Goal: Task Accomplishment & Management: Use online tool/utility

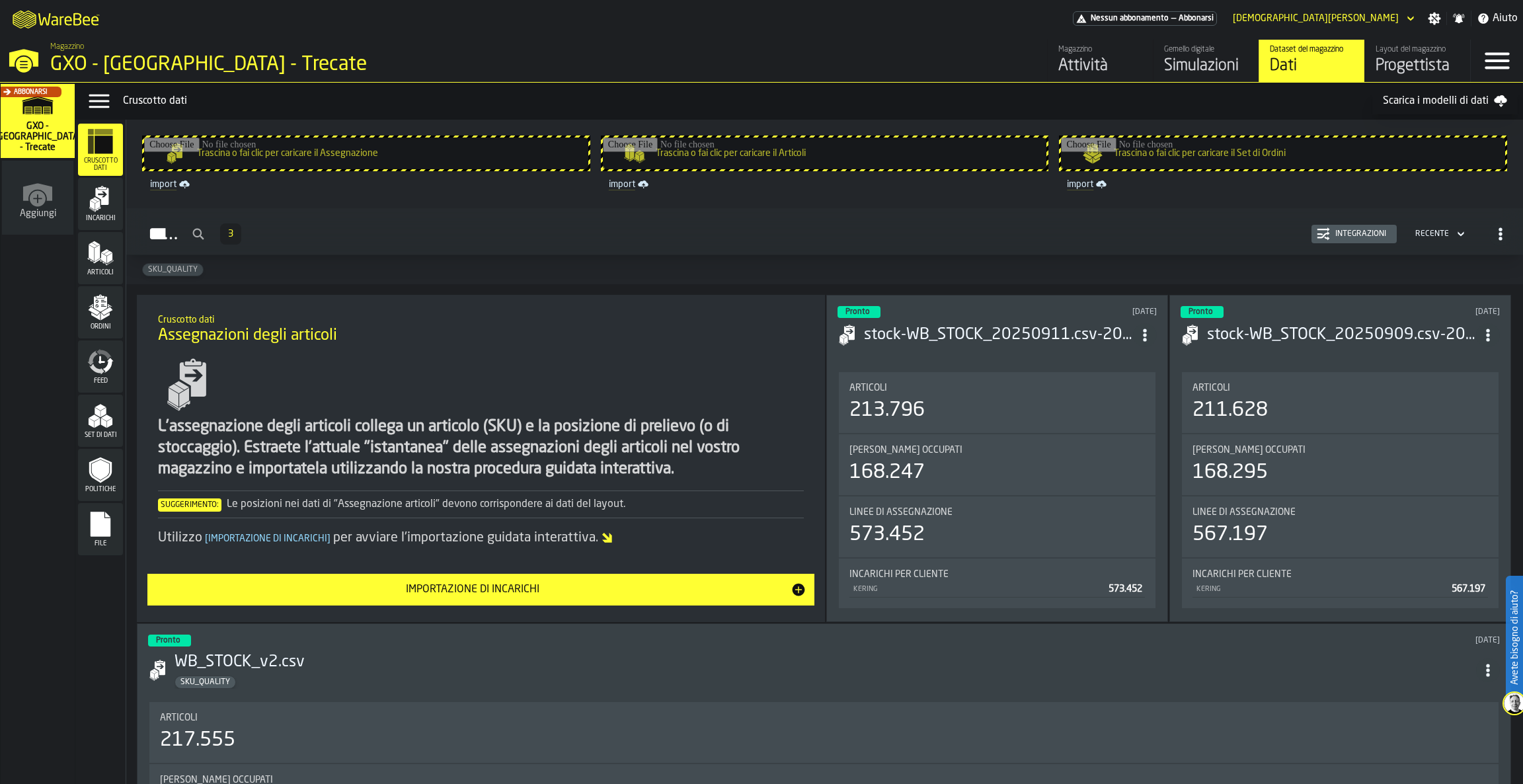
click at [1398, 67] on div "Progettista" at bounding box center [1417, 66] width 84 height 21
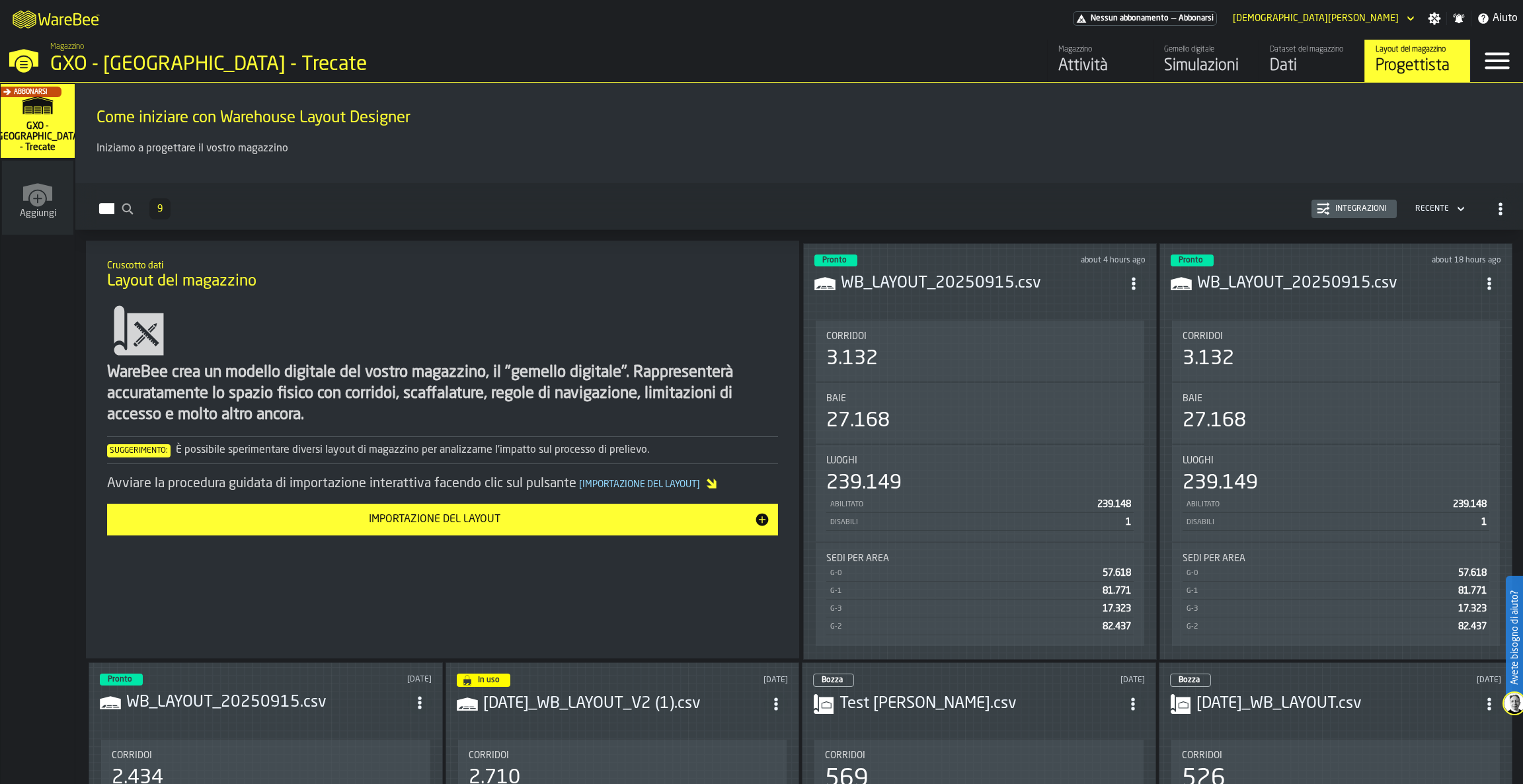
click at [951, 293] on header "Pronto about 4 hours ago WB_LAYOUT_20250915.csv" at bounding box center [980, 280] width 331 height 53
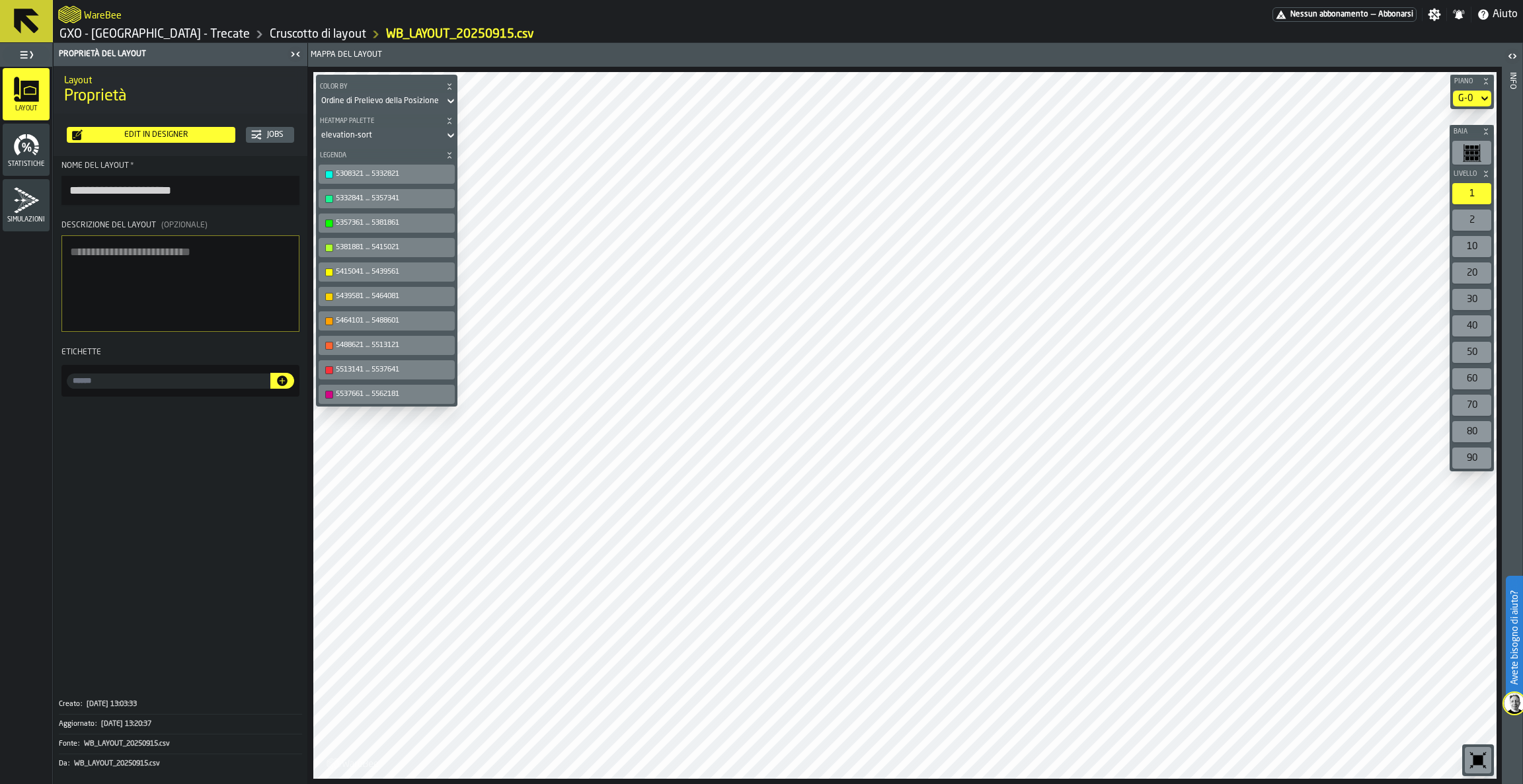
click at [149, 136] on div "Edit in Designer" at bounding box center [156, 134] width 147 height 10
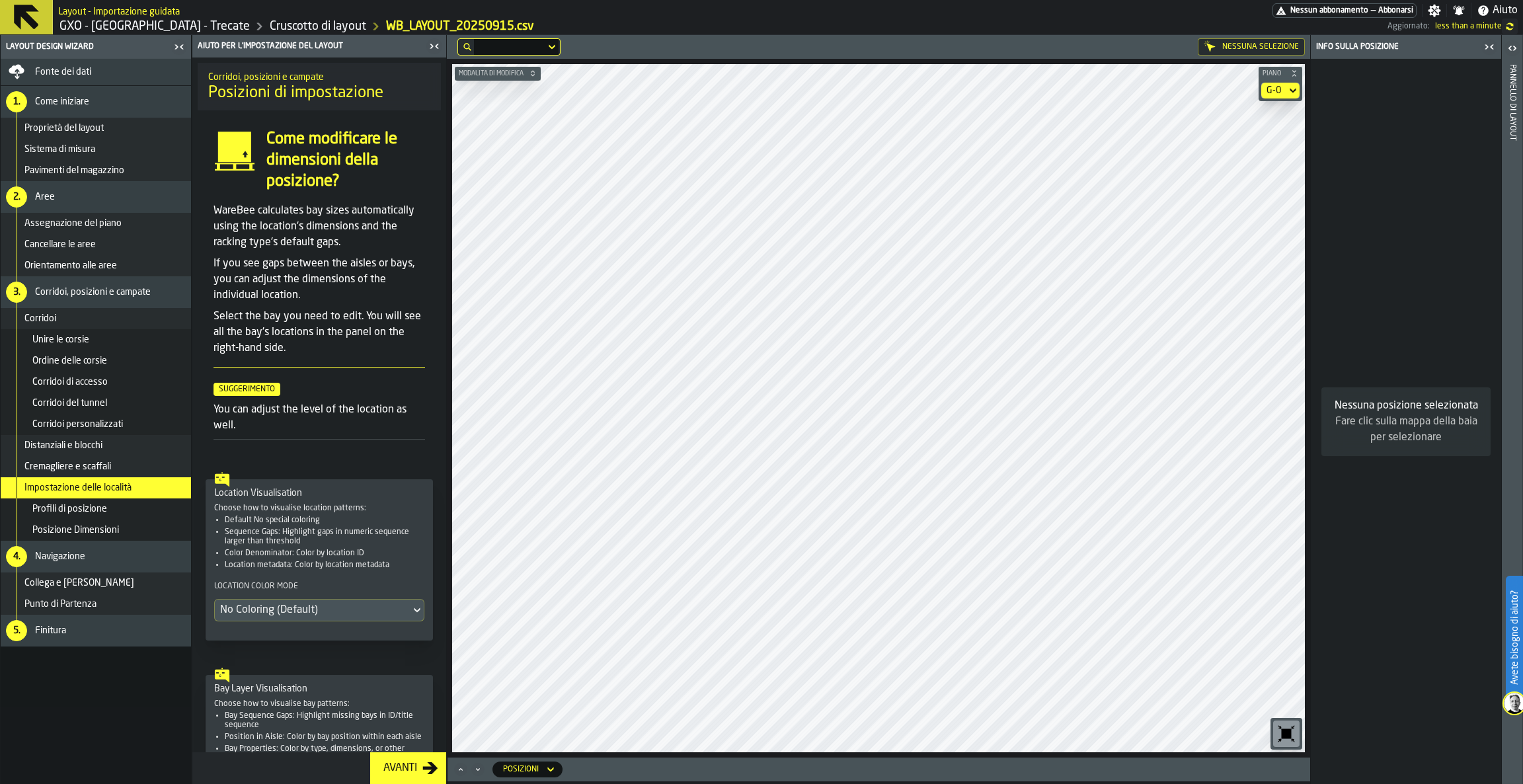
click at [400, 773] on div "Avanti" at bounding box center [400, 768] width 44 height 16
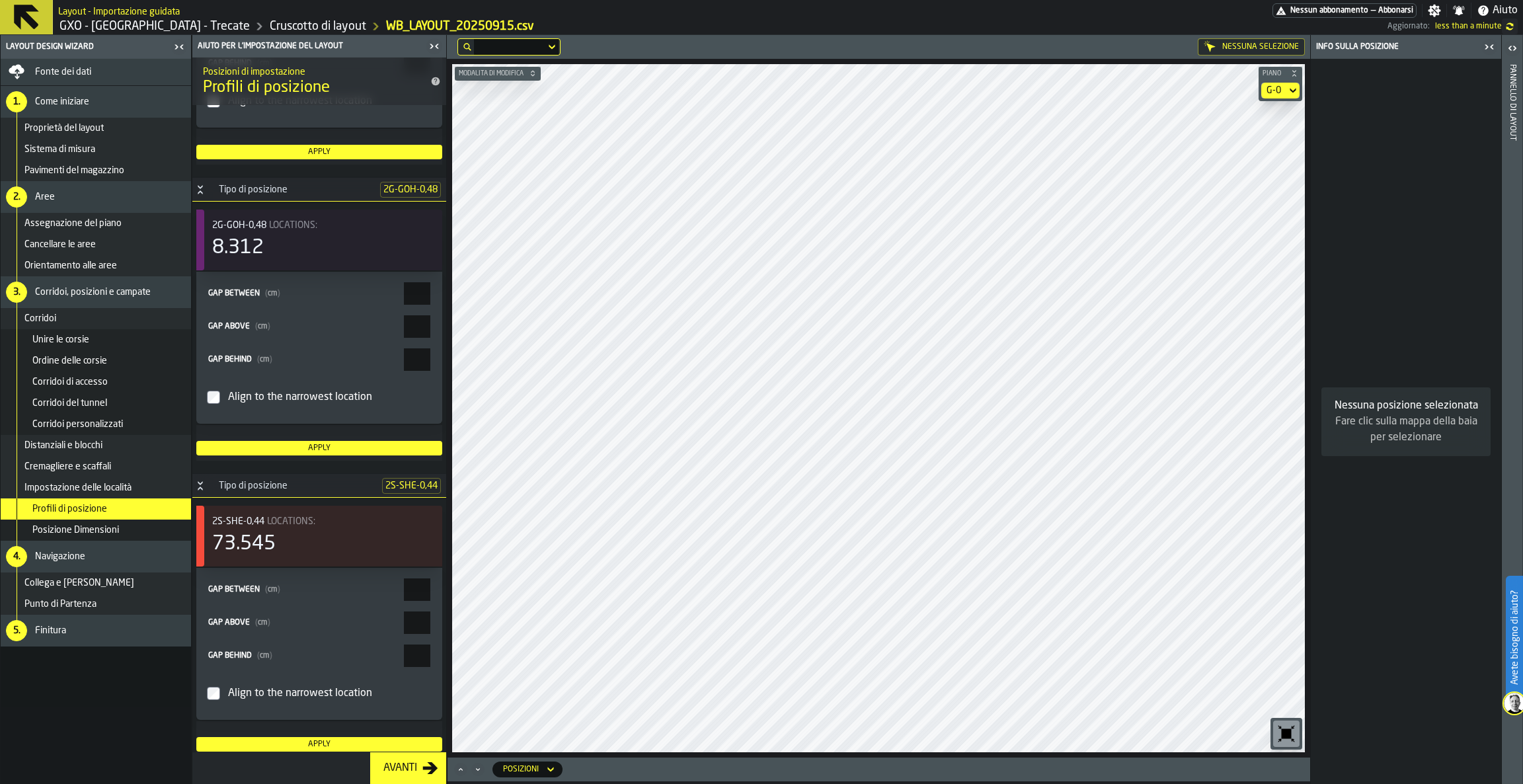
scroll to position [2081, 0]
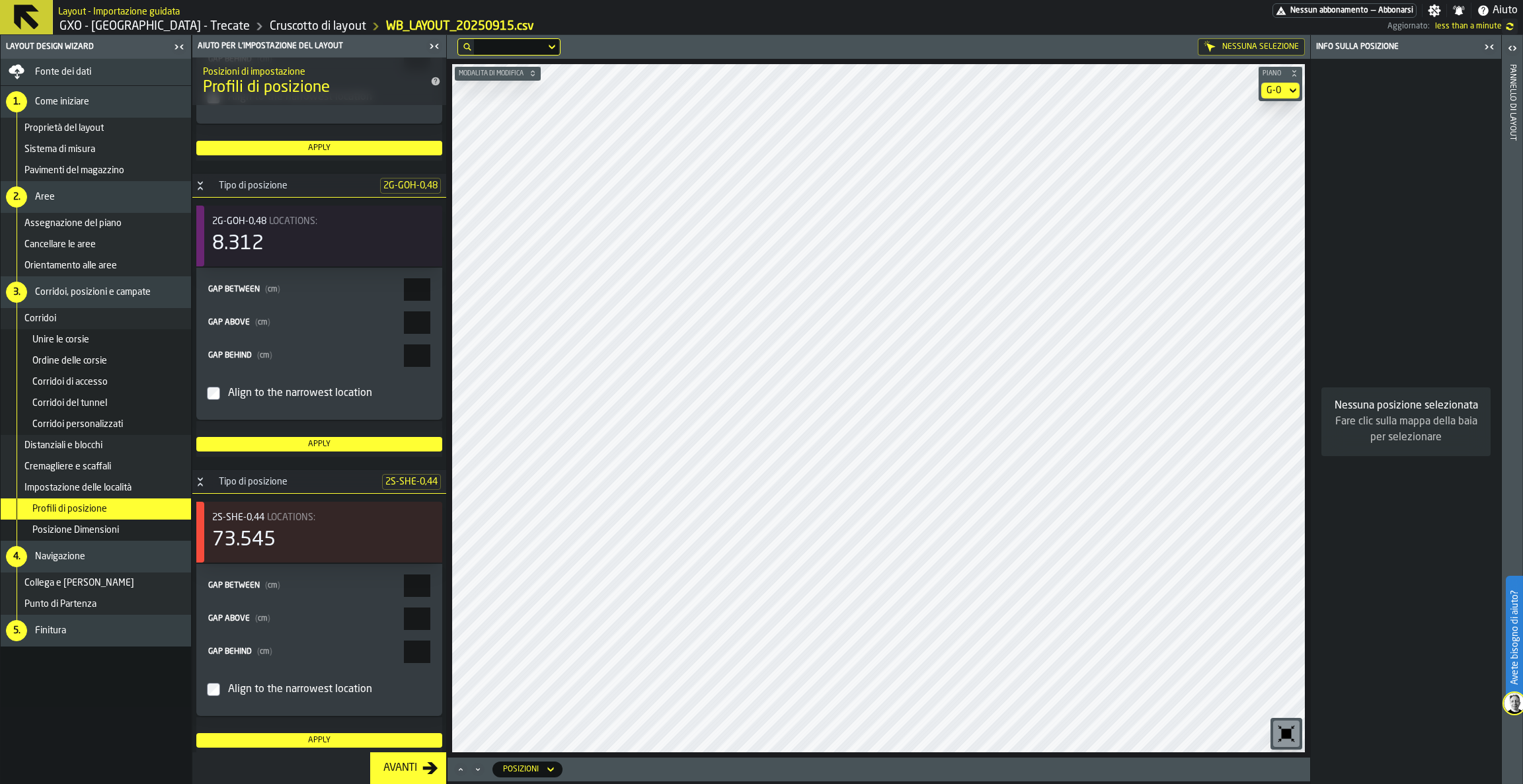
click at [132, 505] on div "Profili di posizione" at bounding box center [108, 509] width 153 height 10
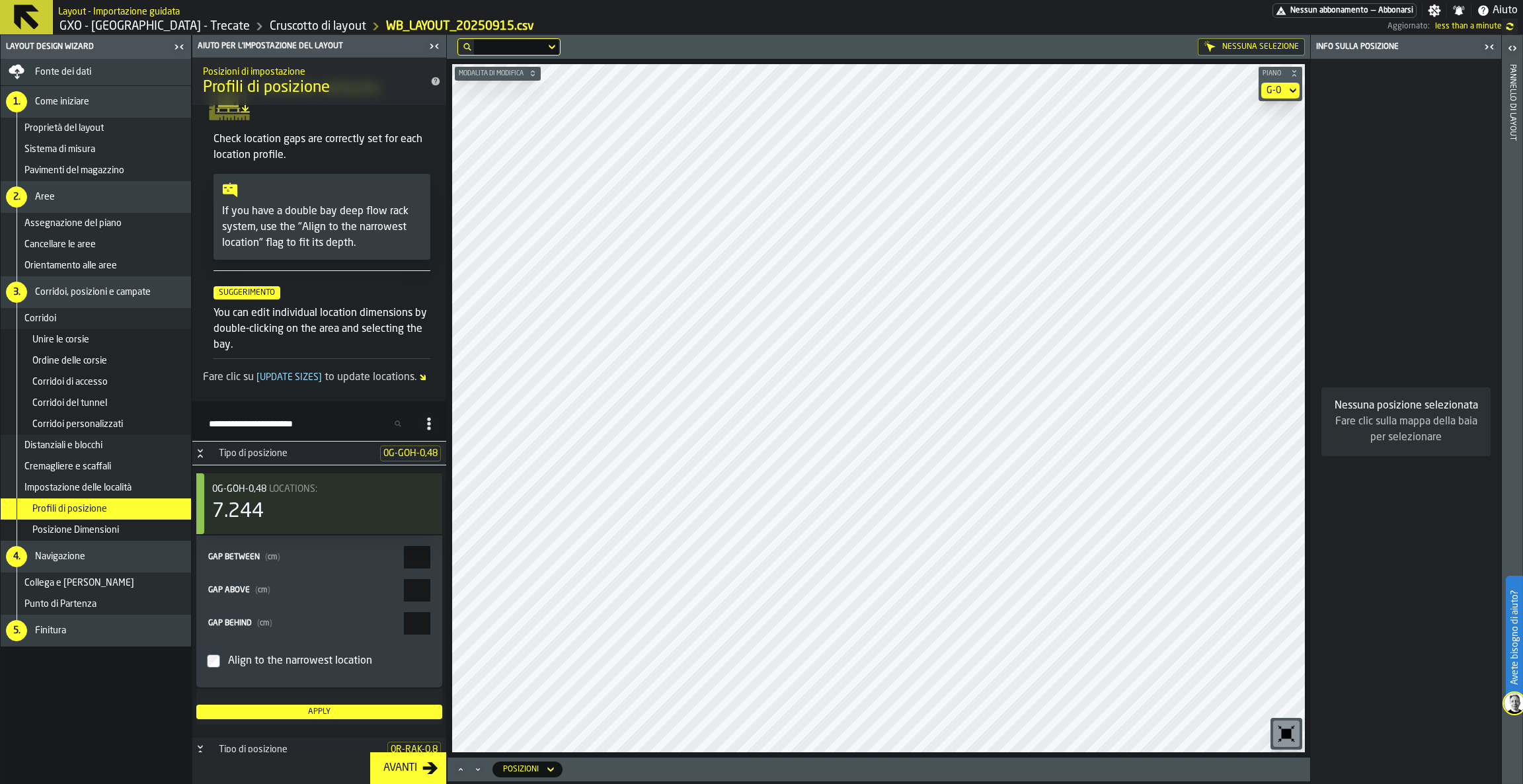
scroll to position [0, 0]
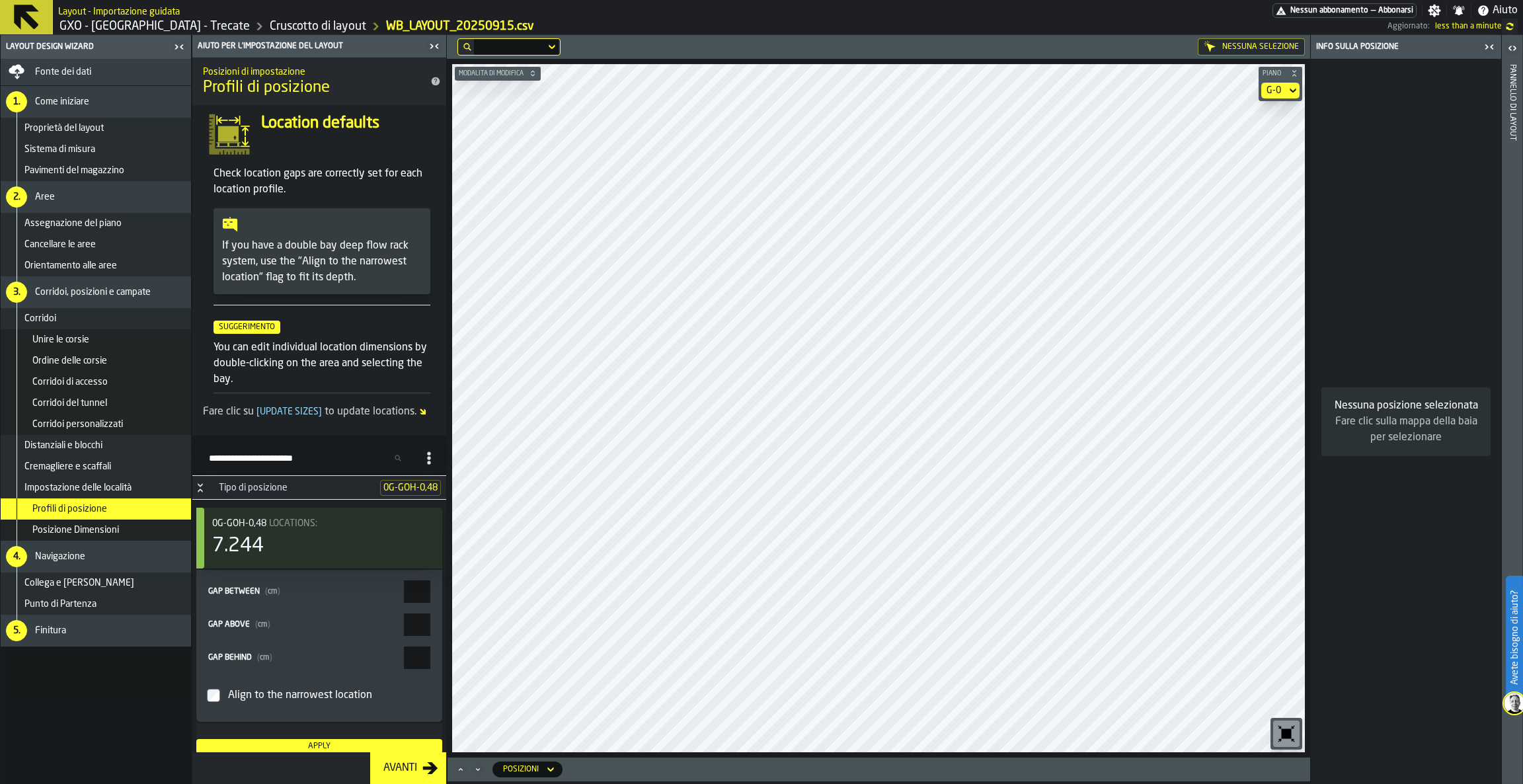
click at [104, 495] on div "Impostazione delle località" at bounding box center [96, 487] width 190 height 21
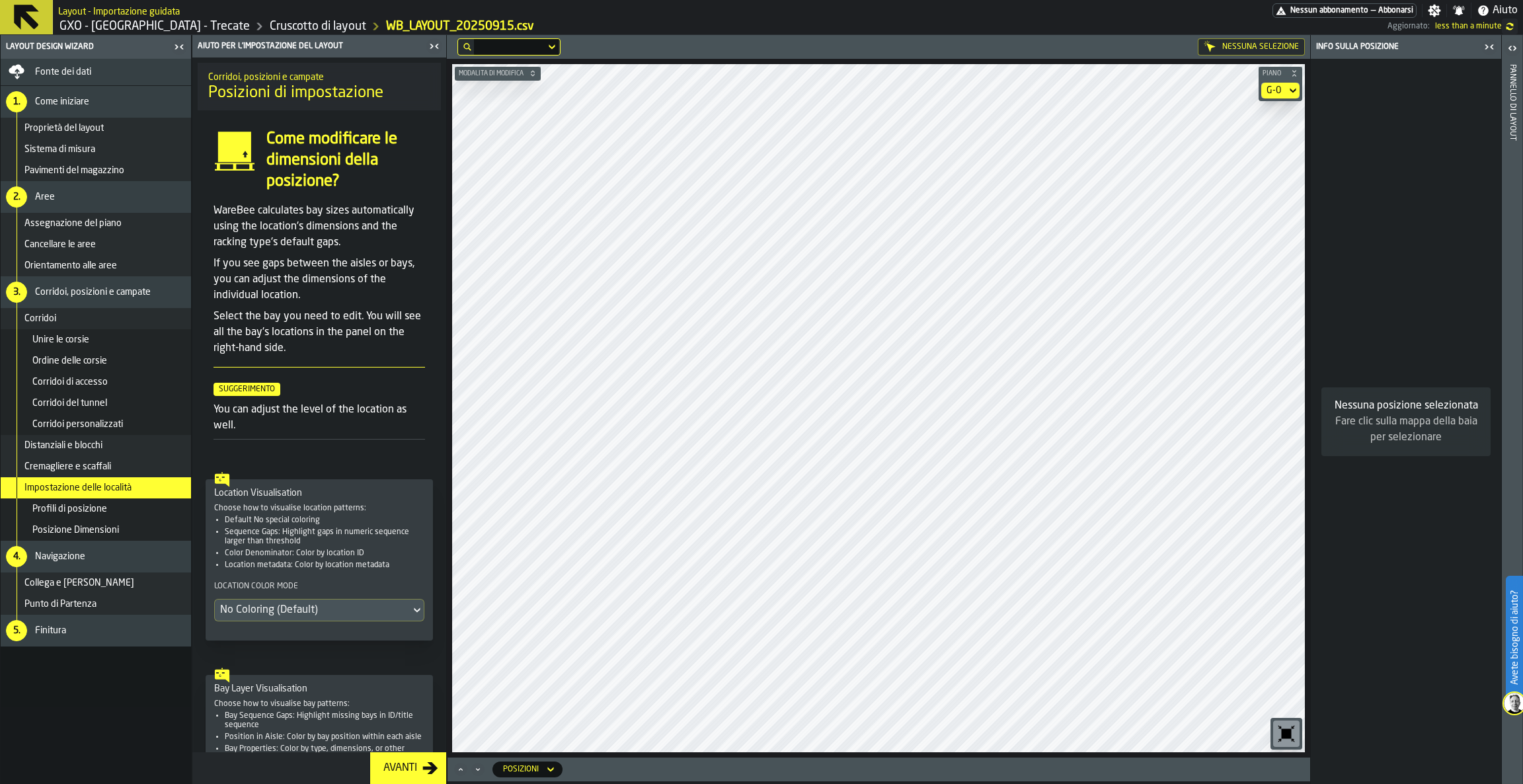
scroll to position [149, 0]
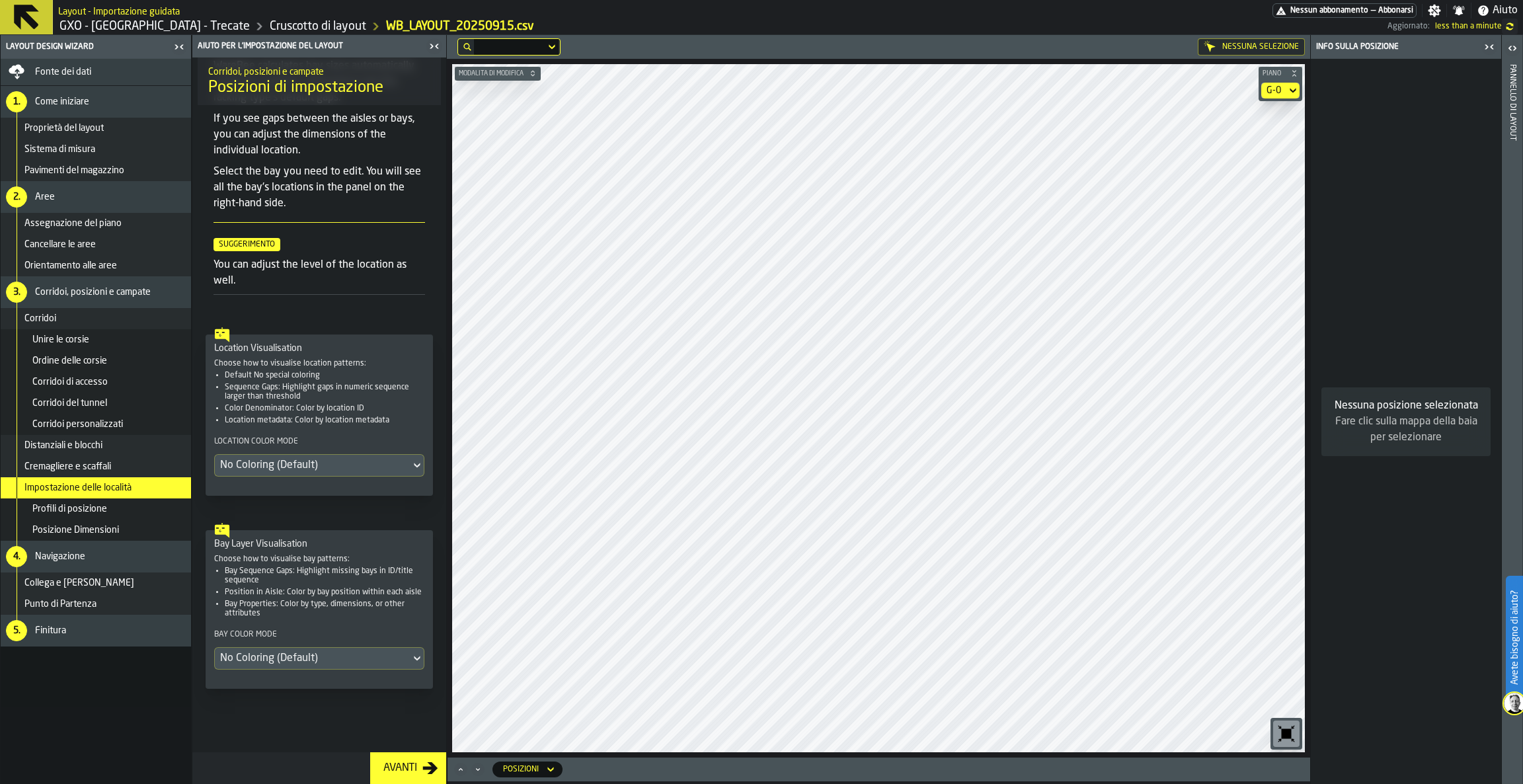
click at [289, 659] on div "No Coloring (Default)" at bounding box center [312, 659] width 185 height 16
click at [292, 736] on li "Indice del Bay" at bounding box center [271, 750] width 113 height 32
click at [317, 459] on div "No Coloring (Default)" at bounding box center [312, 466] width 185 height 16
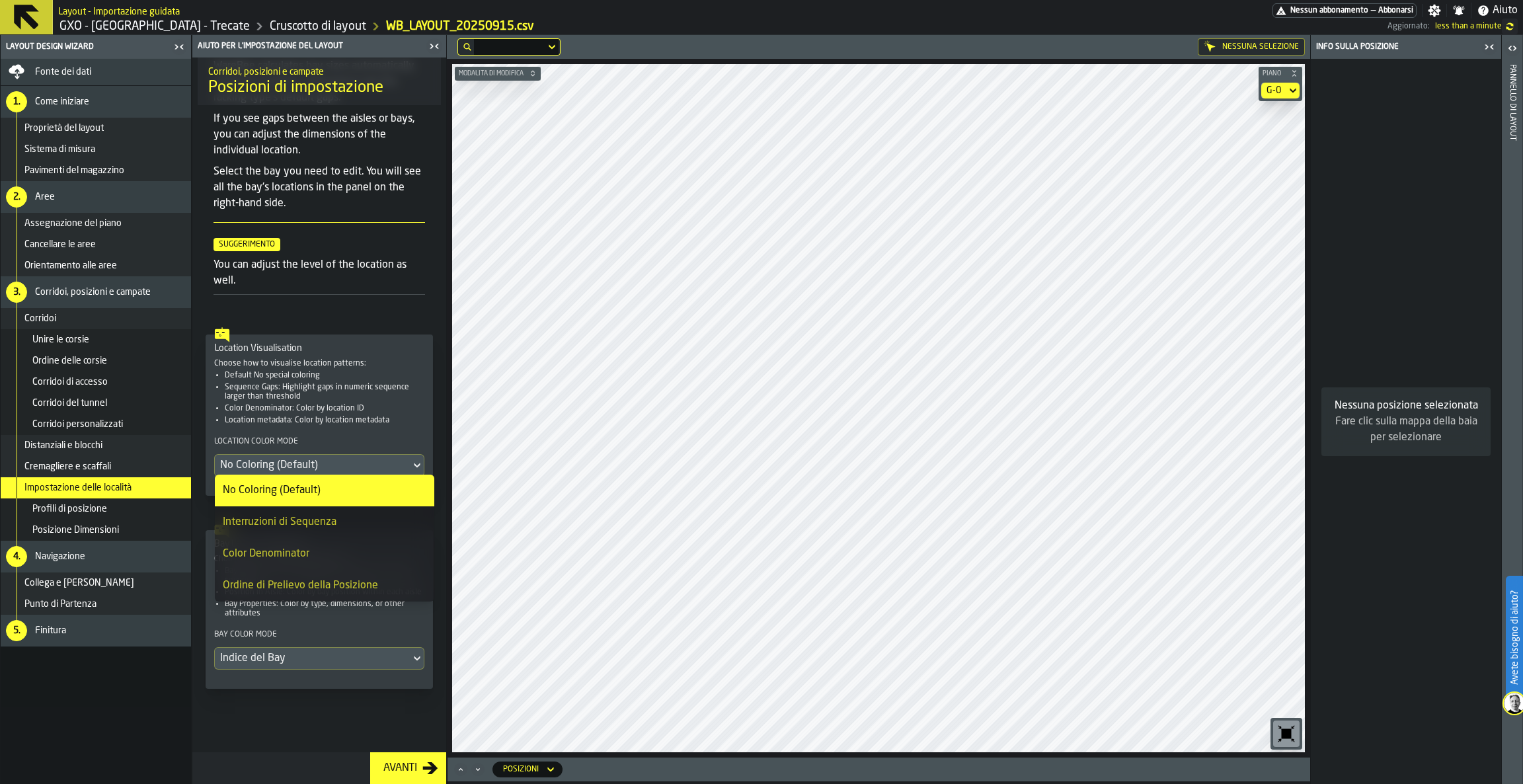
scroll to position [570, 0]
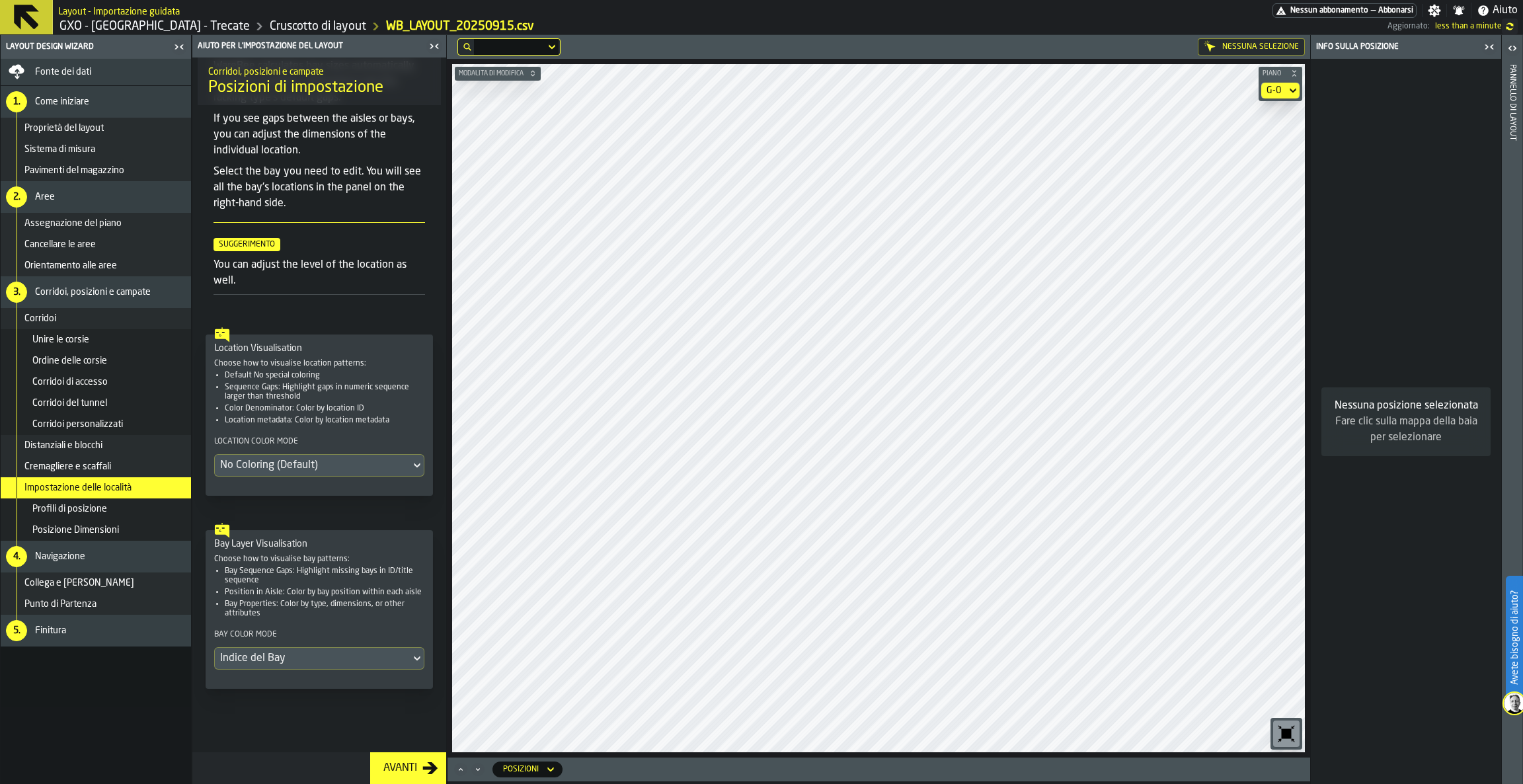
click at [334, 458] on div "No Coloring (Default)" at bounding box center [312, 466] width 185 height 16
click at [1280, 89] on div "G-0" at bounding box center [1273, 91] width 15 height 10
click at [1271, 164] on li "G-3" at bounding box center [1257, 177] width 85 height 32
click at [1276, 91] on div "G-3" at bounding box center [1273, 91] width 15 height 10
click at [1260, 151] on div "G-1" at bounding box center [1256, 145] width 68 height 16
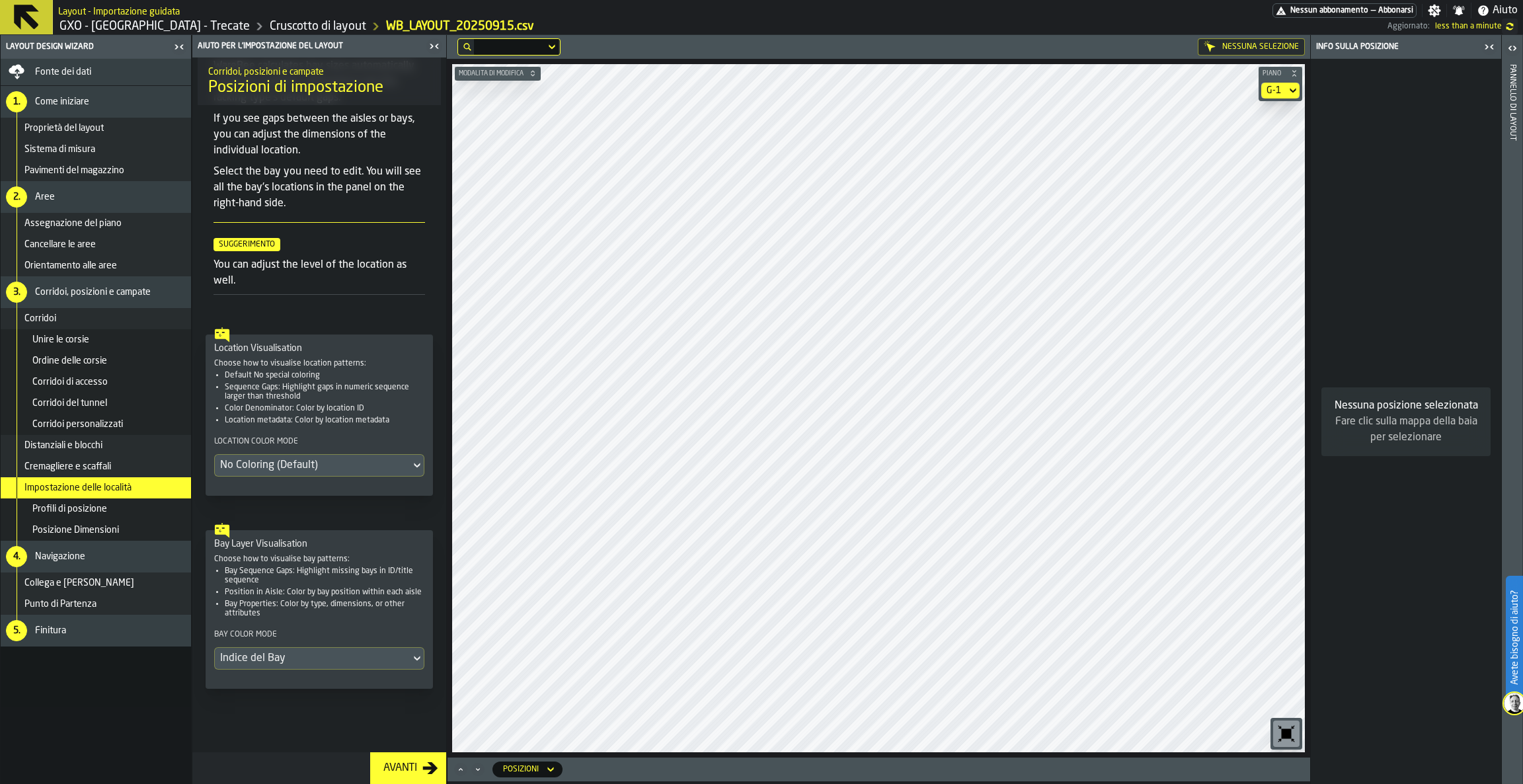
click at [430, 45] on icon "button-toggle-Chiudimi" at bounding box center [434, 46] width 16 height 16
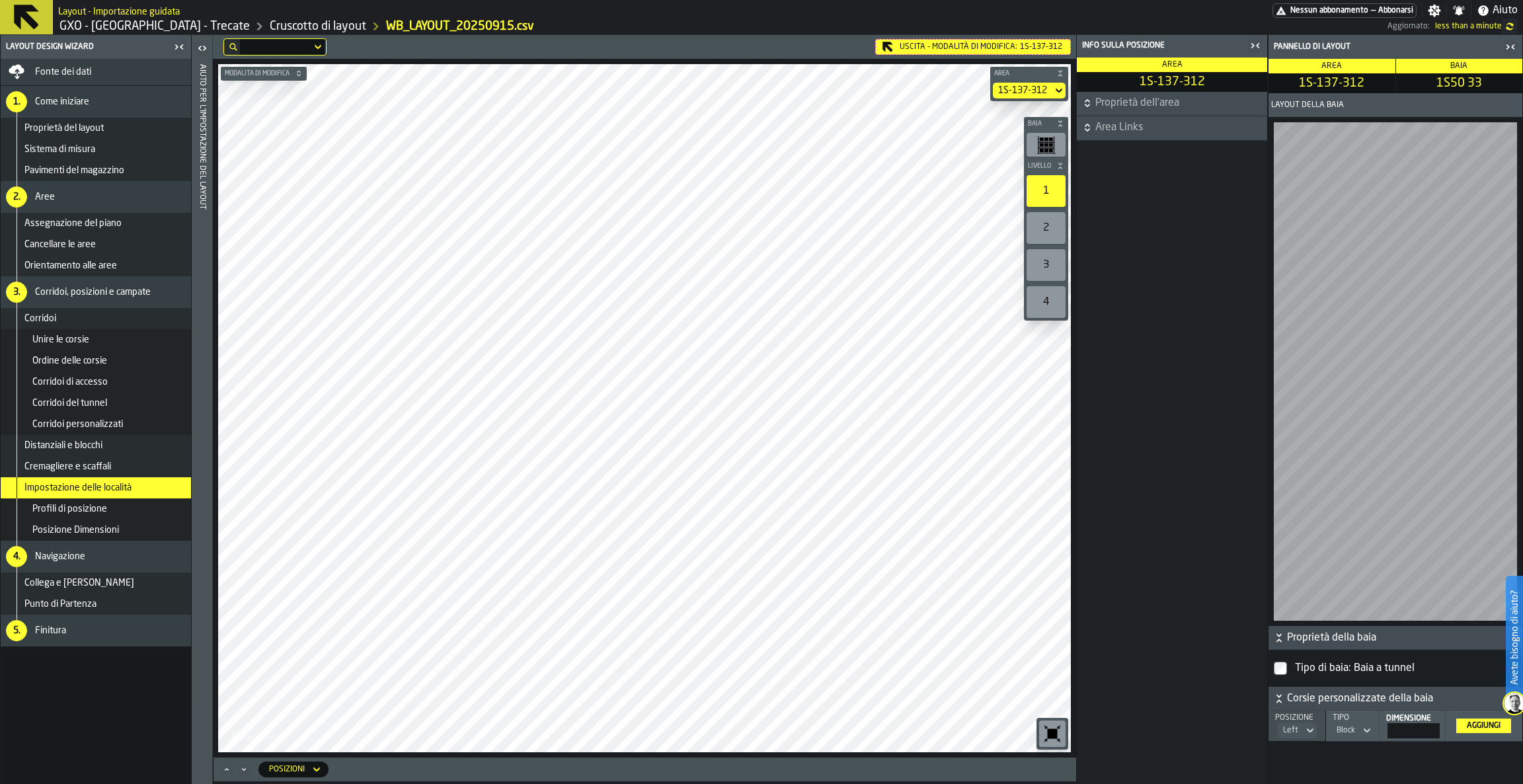
click at [1032, 50] on span "1S-137-312" at bounding box center [1040, 47] width 42 height 10
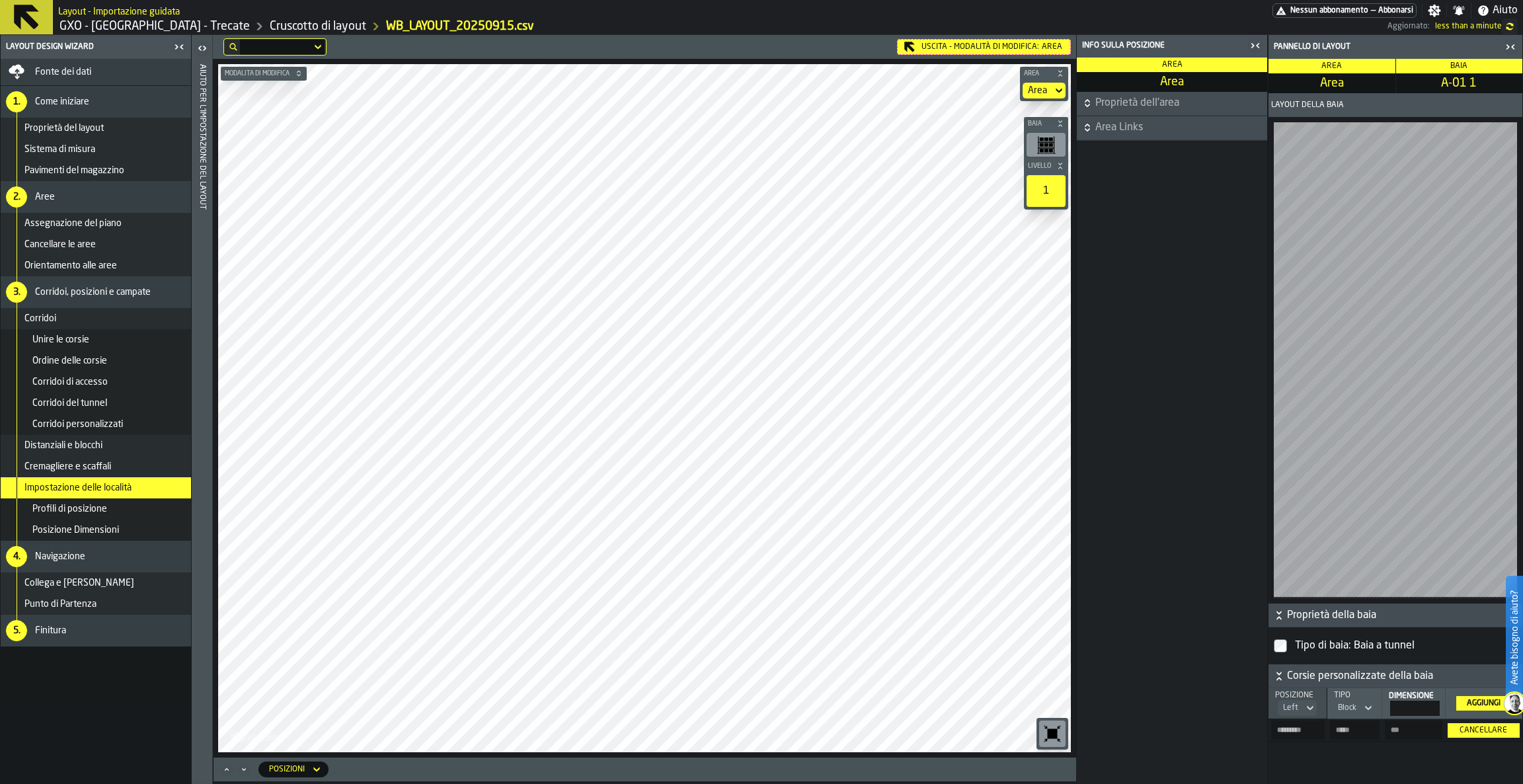
click at [1016, 52] on div "Uscita - Modalità di Modifica: Area" at bounding box center [983, 47] width 174 height 16
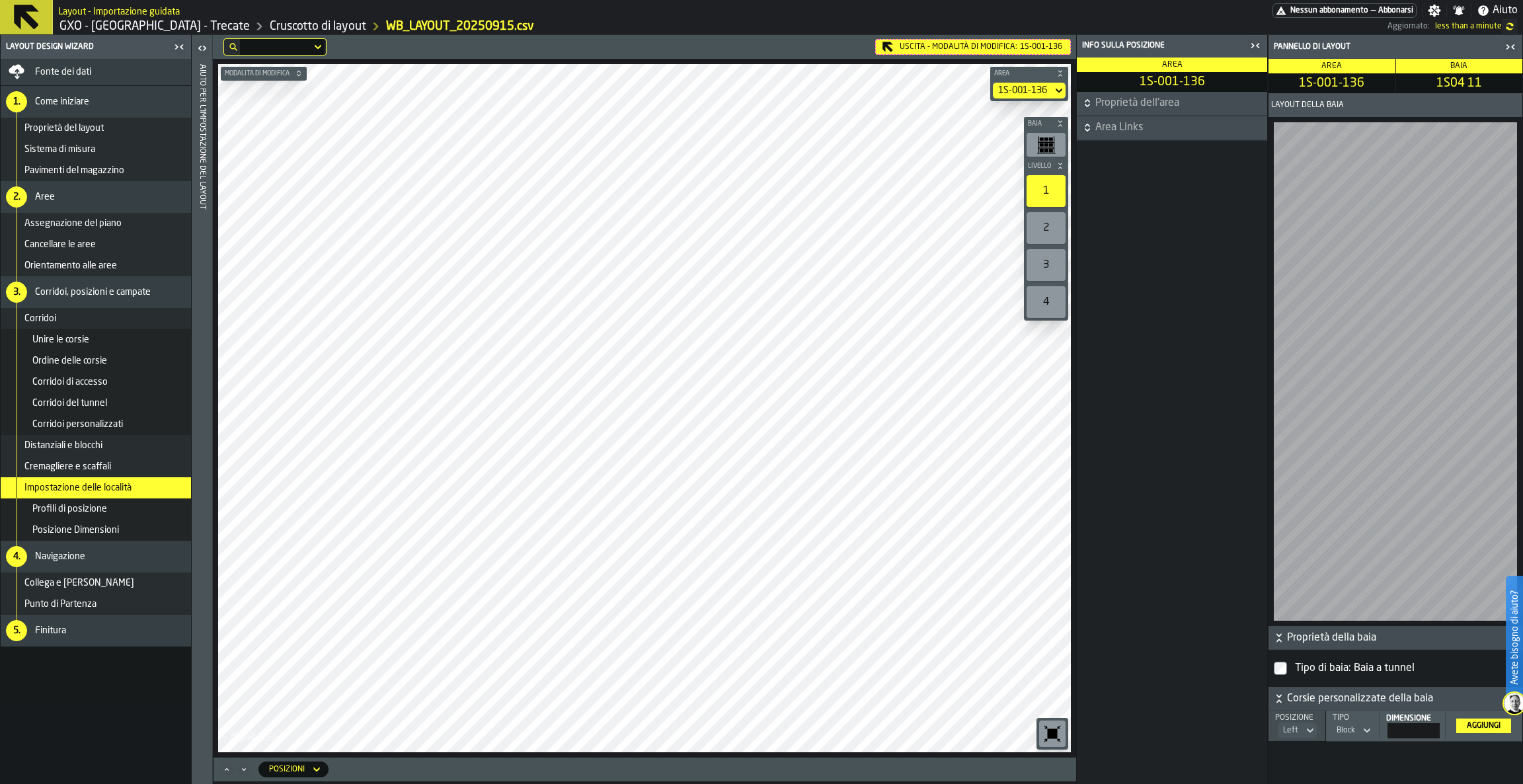
click at [984, 47] on div "Uscita - Modalità di Modifica: 1S-001-136" at bounding box center [973, 47] width 196 height 16
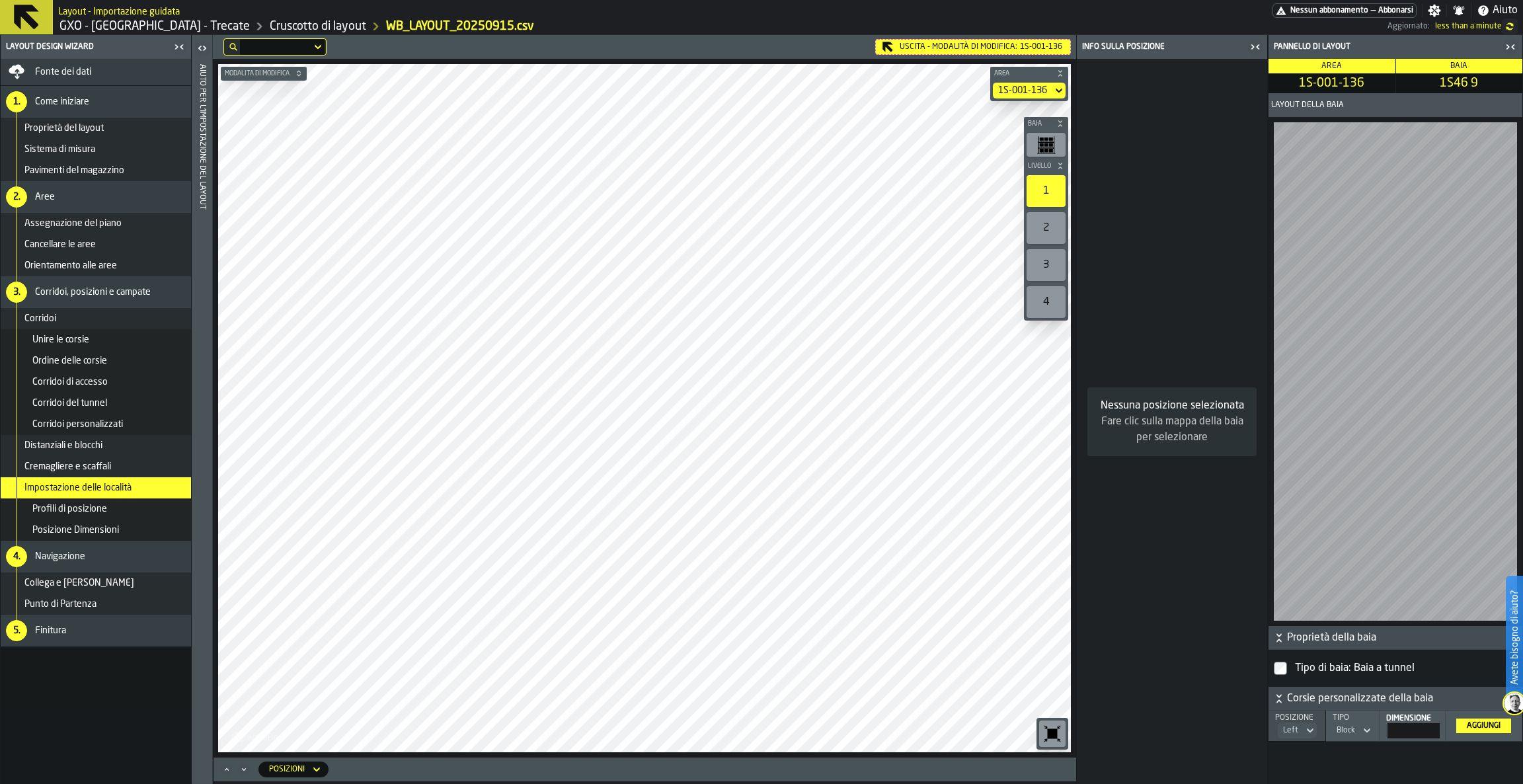
click at [1518, 42] on div "button-toggle-Chiudimi" at bounding box center [1509, 47] width 18 height 16
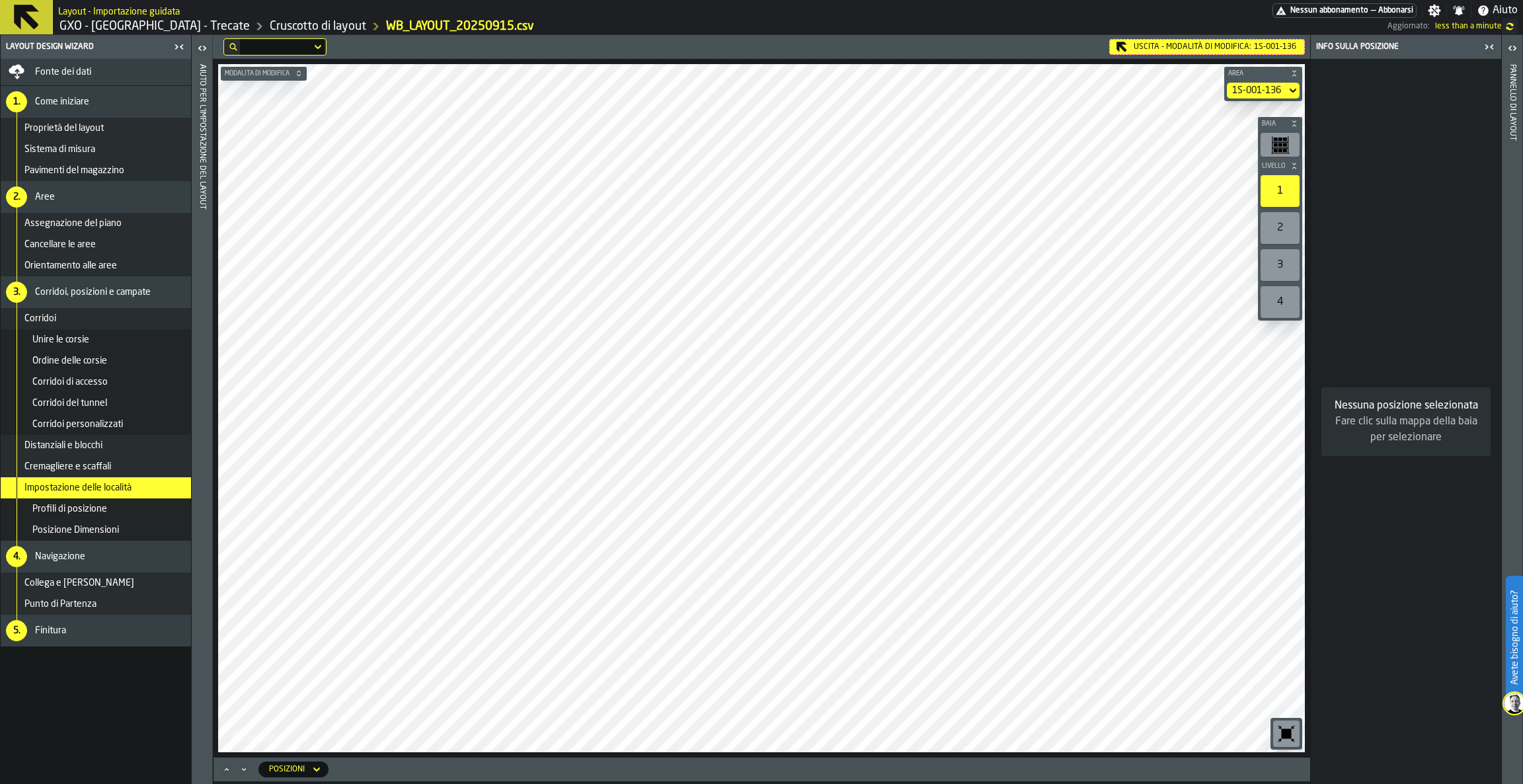
click at [1183, 48] on div "Uscita - Modalità di Modifica: 1S-001-136" at bounding box center [1207, 47] width 196 height 16
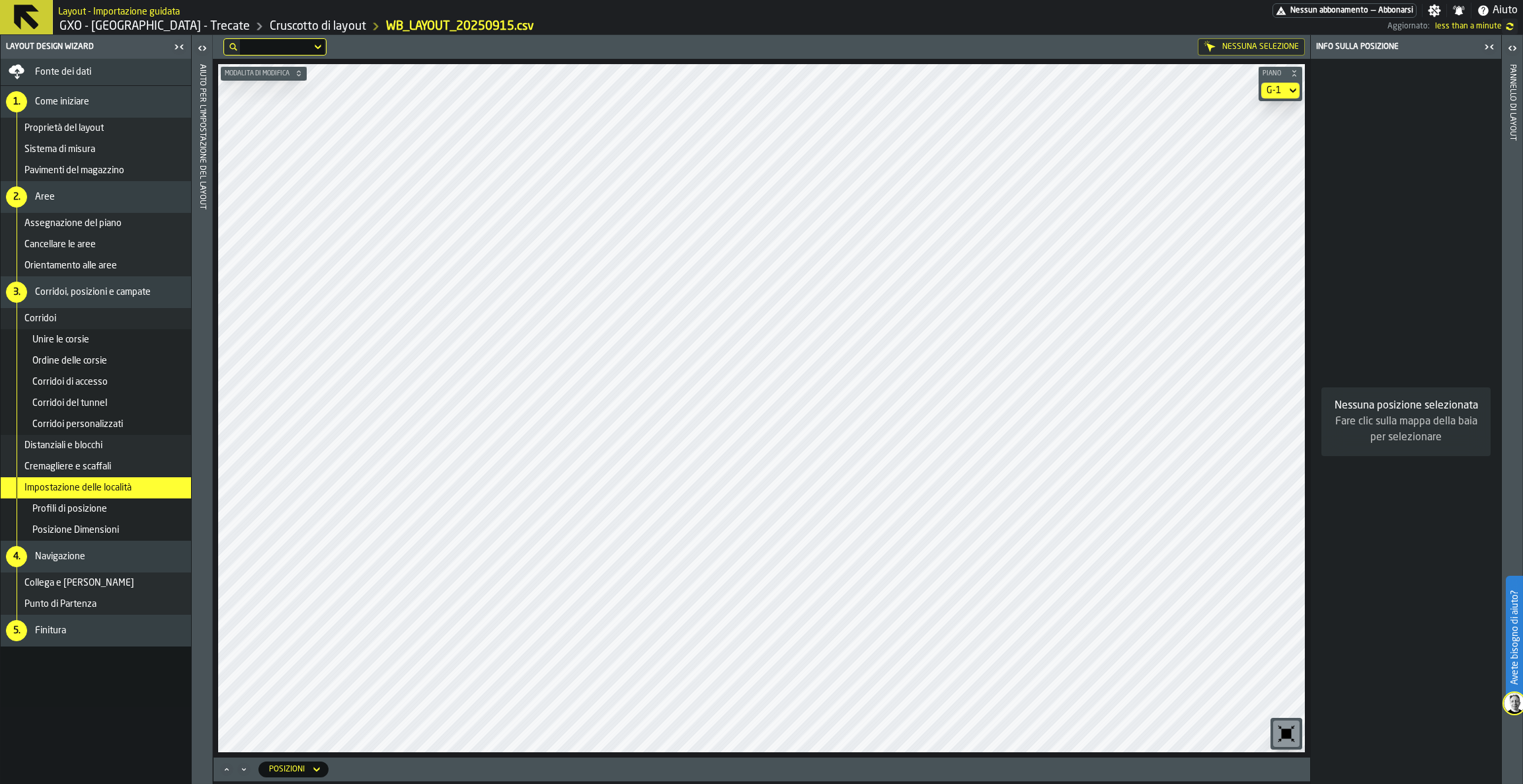
click at [1274, 87] on div "G-1" at bounding box center [1273, 91] width 15 height 10
click at [1258, 196] on li "G-2" at bounding box center [1257, 209] width 85 height 32
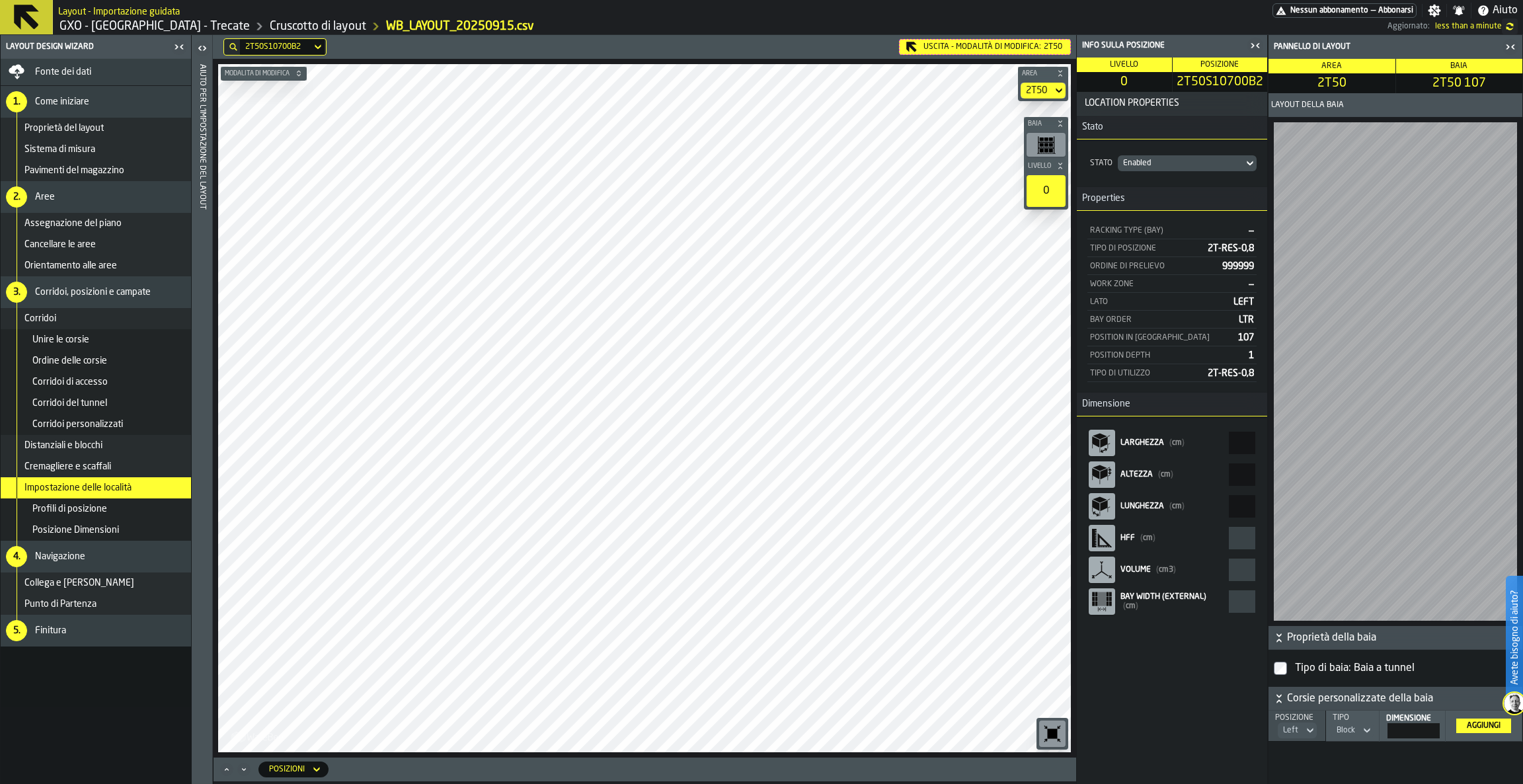
click at [1509, 45] on icon "button-toggle-Chiudimi" at bounding box center [1510, 47] width 16 height 16
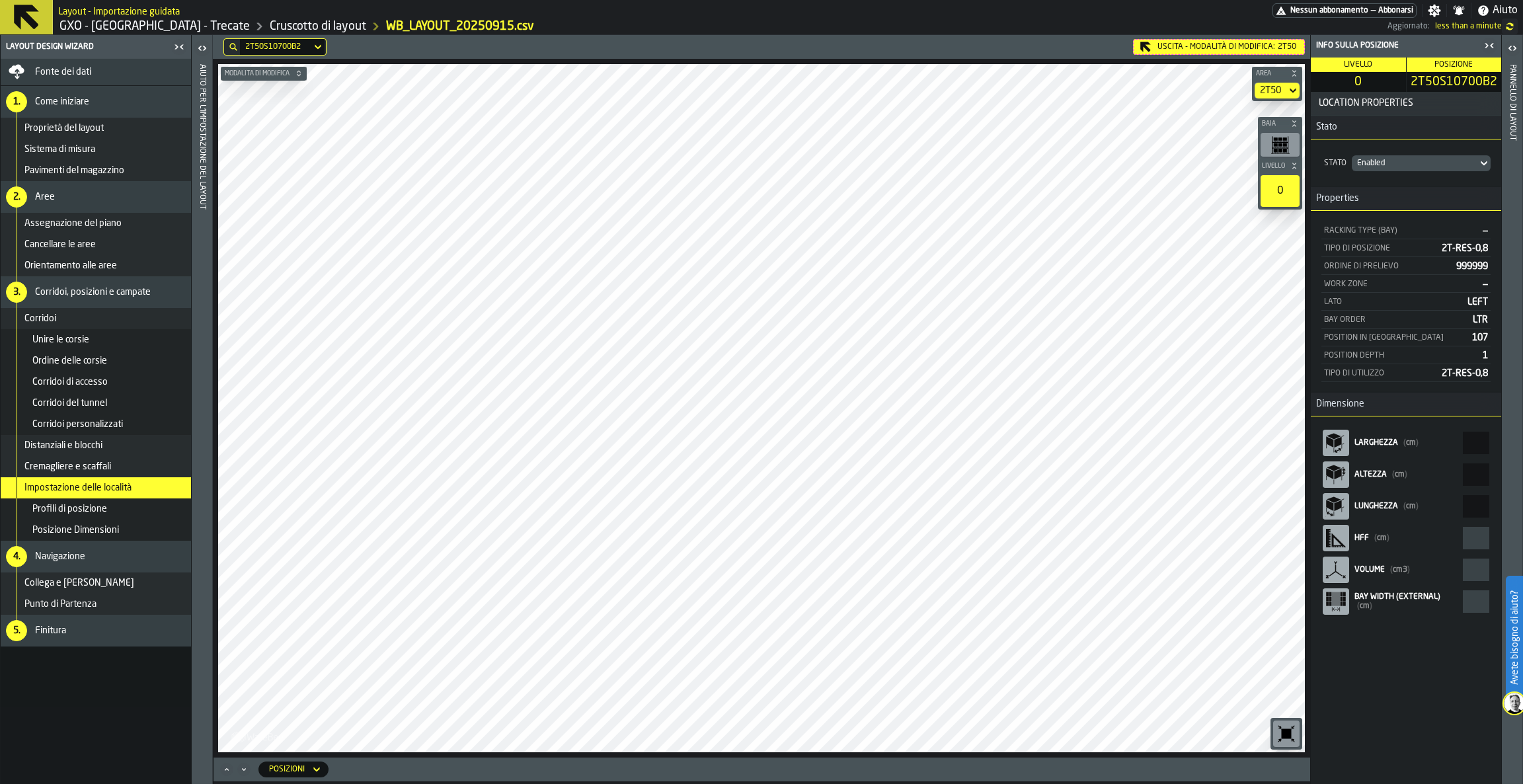
click at [1263, 35] on header "2T50S10700B2 Uscita - Modalità di Modifica: 2T50" at bounding box center [762, 46] width 1097 height 23
click at [1243, 59] on div "Modalità di modifica Area 2T50 Baia Livello 0 M A K I N G W A R E H O U S E S M…" at bounding box center [762, 408] width 1097 height 698
click at [1176, 46] on div "Uscita - Modalità di Modifica: 2T50" at bounding box center [1218, 47] width 172 height 16
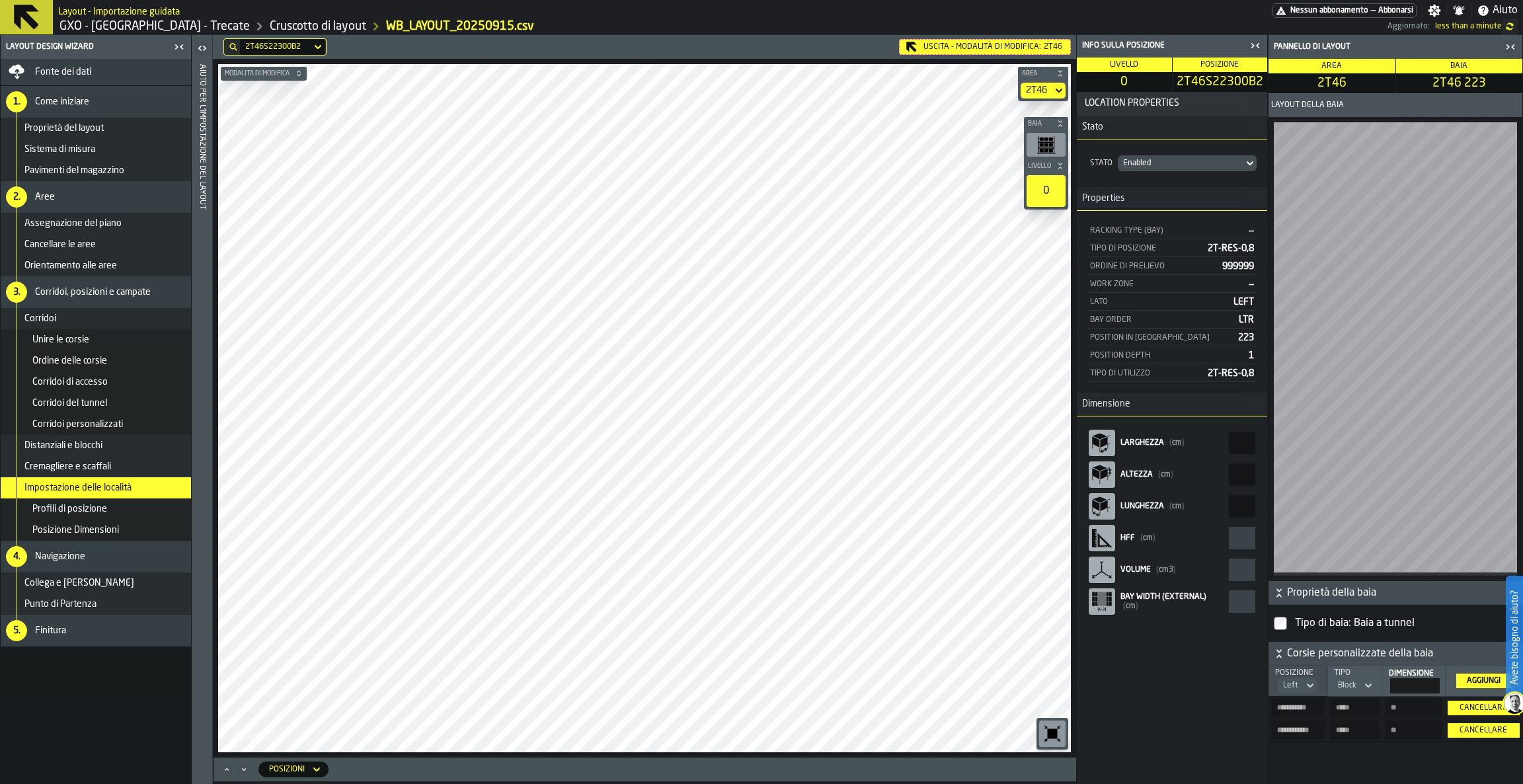
click at [967, 50] on div "Uscita - Modalità di Modifica: 2T46" at bounding box center [985, 47] width 172 height 16
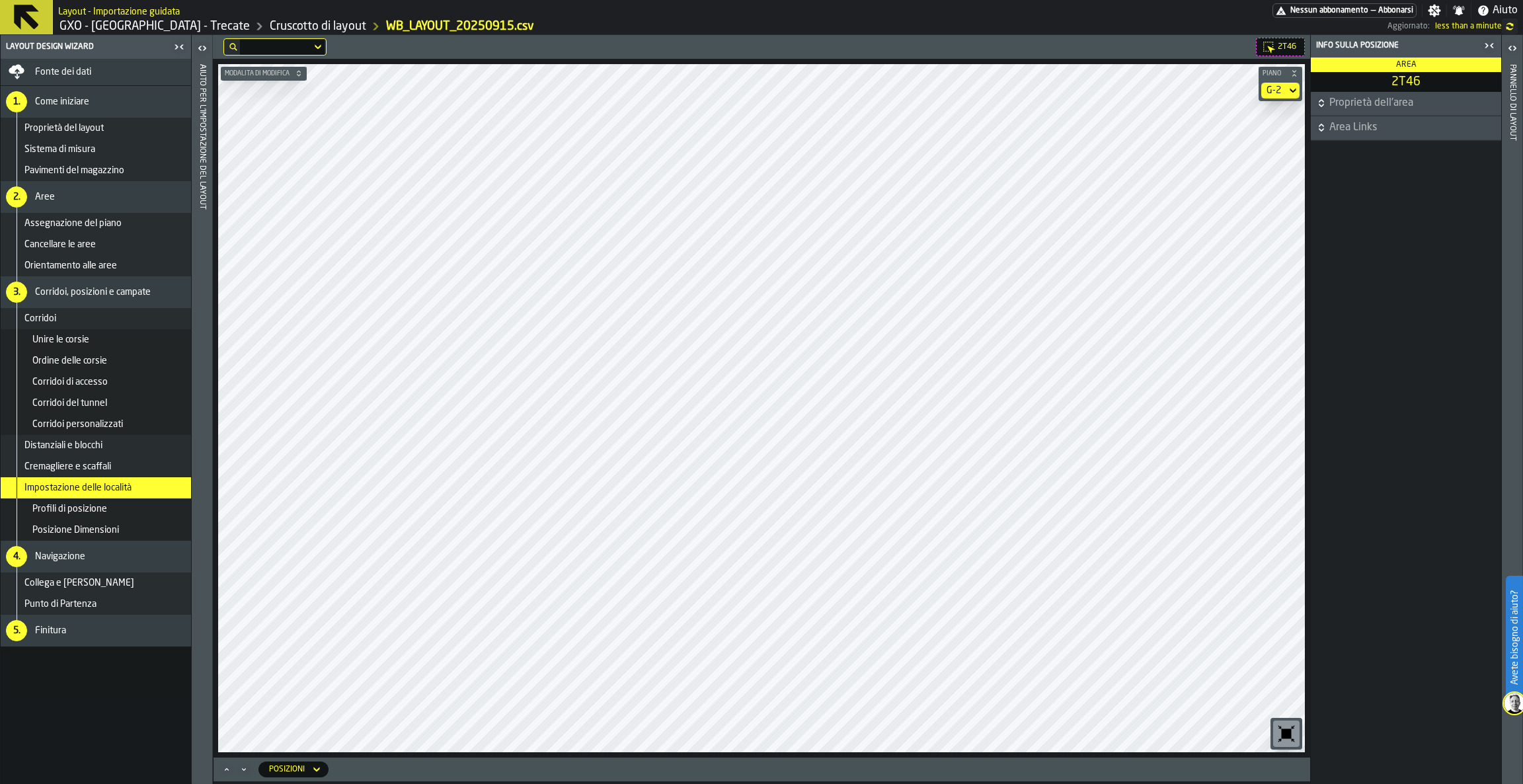
click at [1311, 567] on main "Layout Design Wizard Fonte dei dati 1. Come iniziare Proprietà del layout Siste…" at bounding box center [762, 408] width 1523 height 749
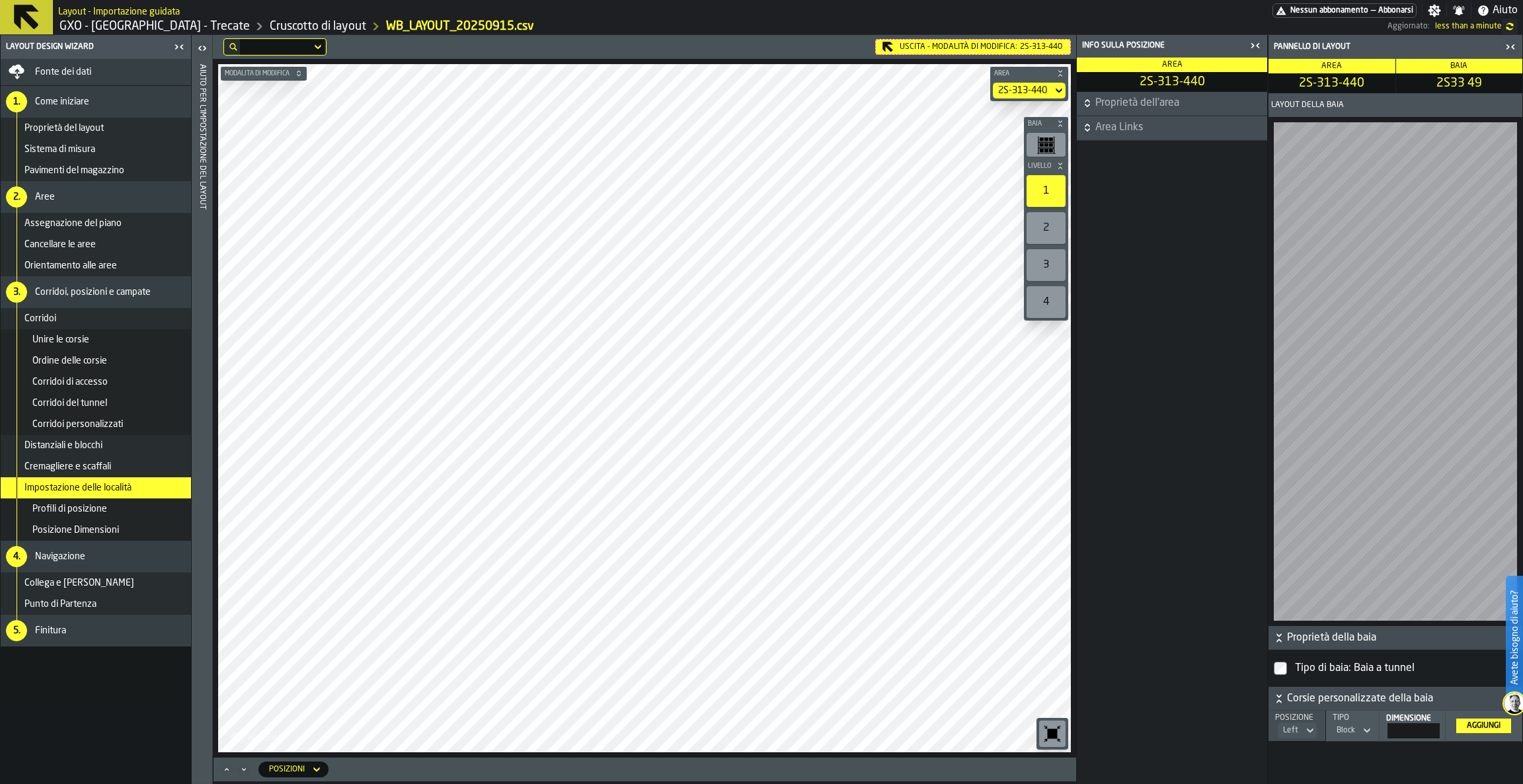
click at [1263, 469] on div "Proprietà dell'area Area Links" at bounding box center [1172, 438] width 190 height 692
